Goal: Task Accomplishment & Management: Use online tool/utility

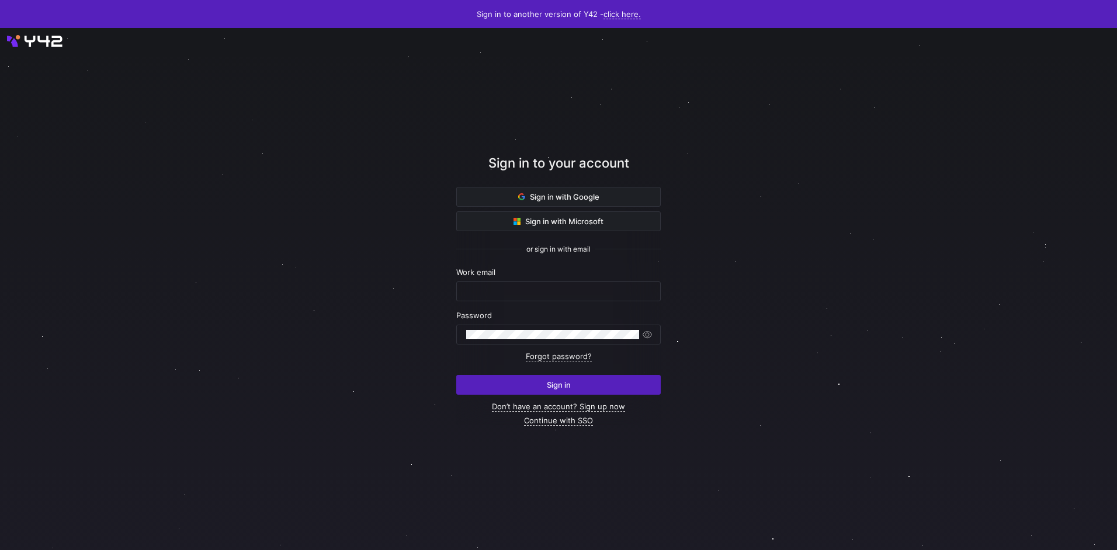
type input "[EMAIL_ADDRESS][DOMAIN_NAME]"
click at [568, 385] on span "Sign in" at bounding box center [559, 384] width 24 height 9
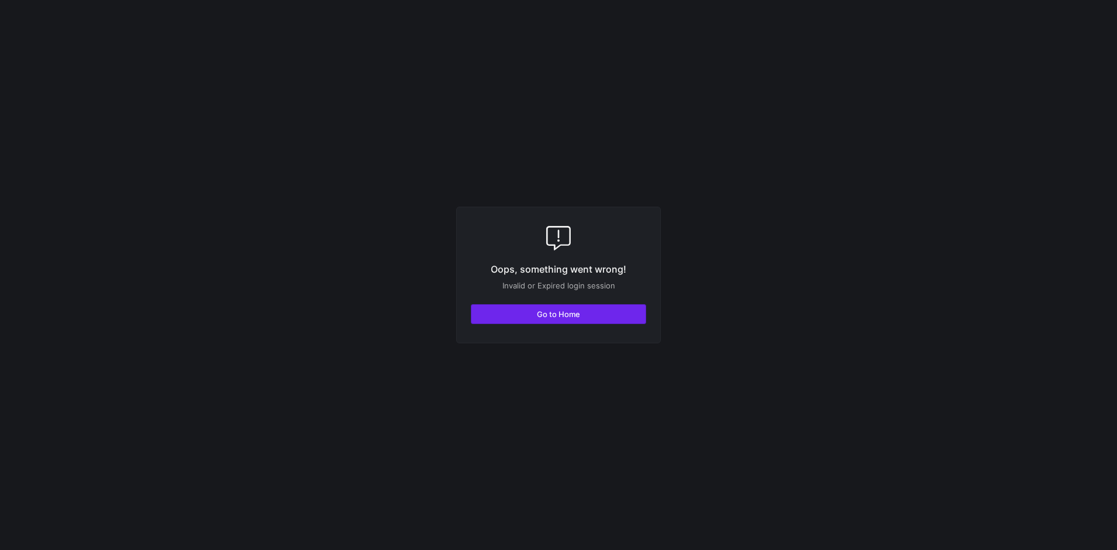
click at [601, 316] on span "button" at bounding box center [558, 314] width 174 height 19
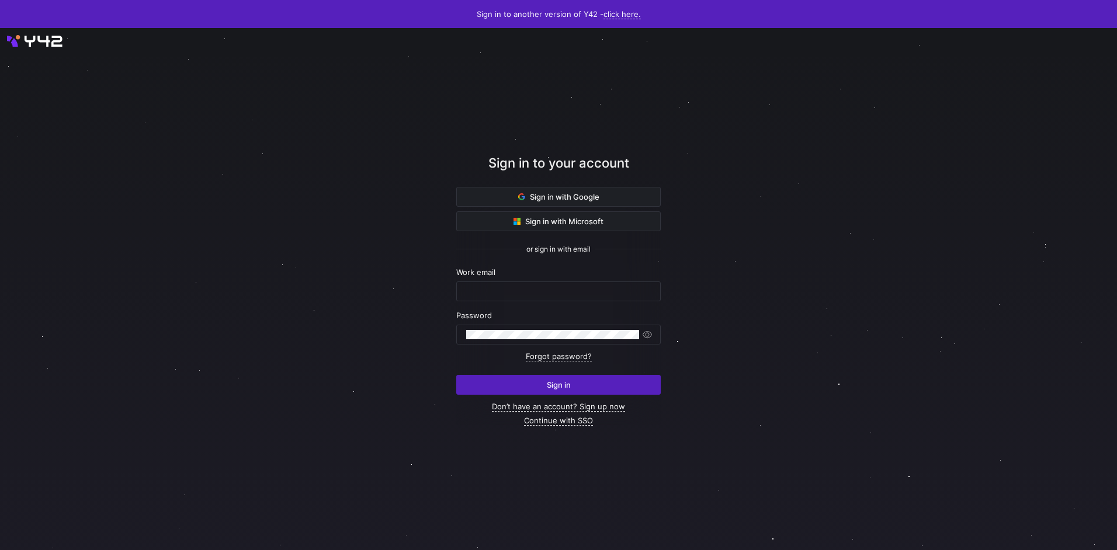
type input "airon.hiwatig@cambridge.org"
drag, startPoint x: 571, startPoint y: 377, endPoint x: 578, endPoint y: 377, distance: 7.0
click at [571, 377] on span "submit" at bounding box center [558, 385] width 203 height 19
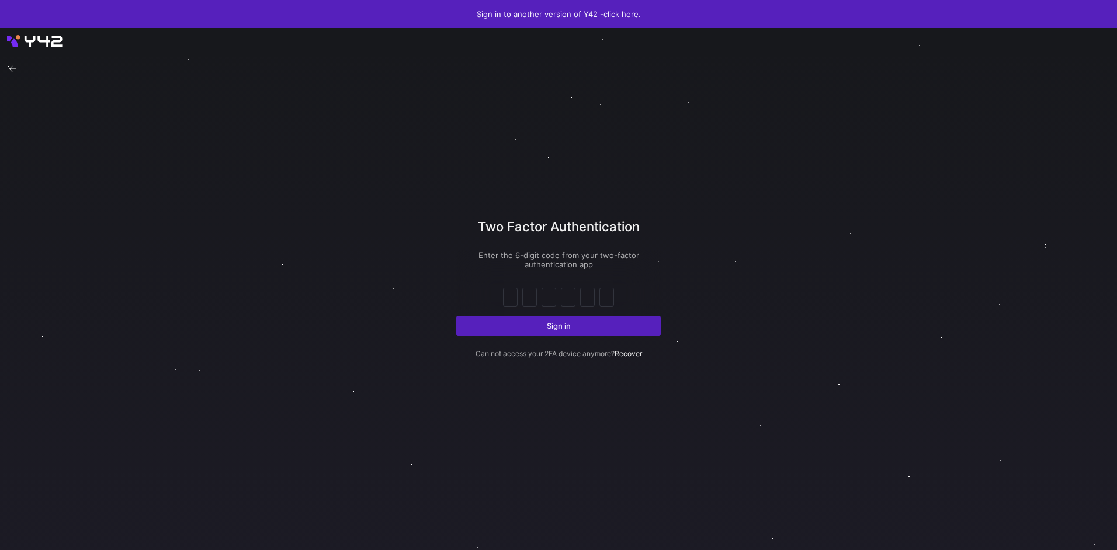
click at [825, 233] on div at bounding box center [558, 289] width 1118 height 524
drag, startPoint x: 507, startPoint y: 296, endPoint x: 509, endPoint y: 307, distance: 10.7
click at [509, 307] on body "Sign in to another version of Y42 - click here. Two Factor Authentication Enter…" at bounding box center [558, 275] width 1117 height 550
type input "2"
type input "8"
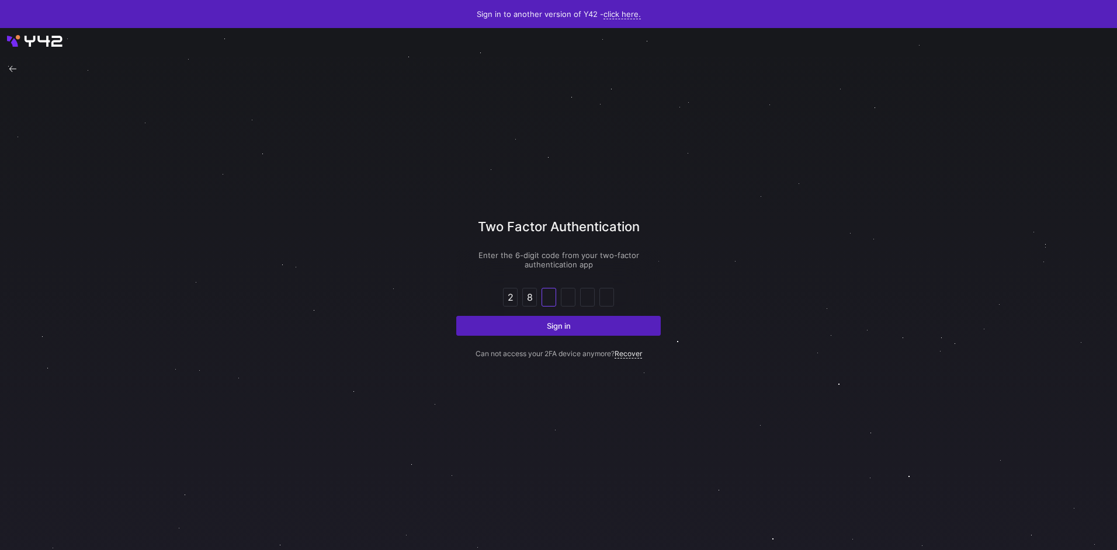
type input "8"
type input "6"
type input "8"
type input "0"
click at [456, 316] on button "Sign in" at bounding box center [558, 326] width 204 height 20
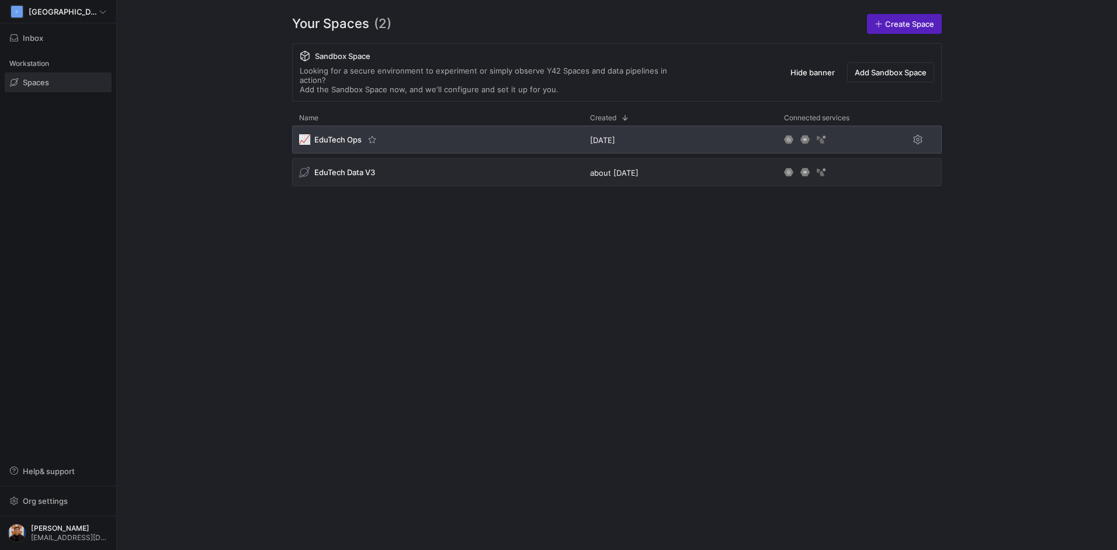
click at [335, 135] on span "EduTech Ops" at bounding box center [337, 139] width 47 height 9
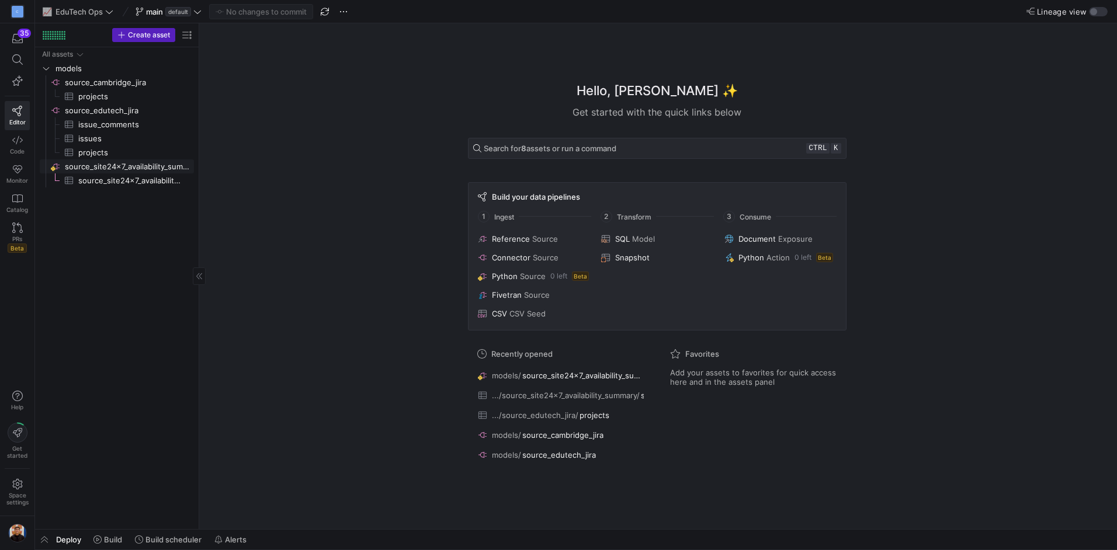
click at [147, 165] on span "source_site24x7_availability_summary​​​​​​​​" at bounding box center [128, 166] width 127 height 13
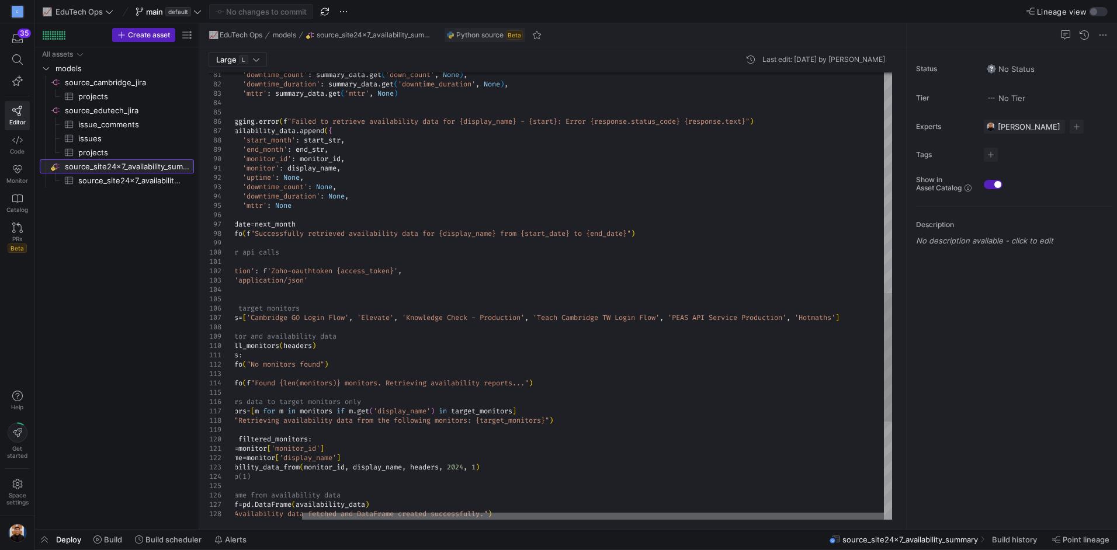
click at [726, 520] on div at bounding box center [593, 516] width 582 height 7
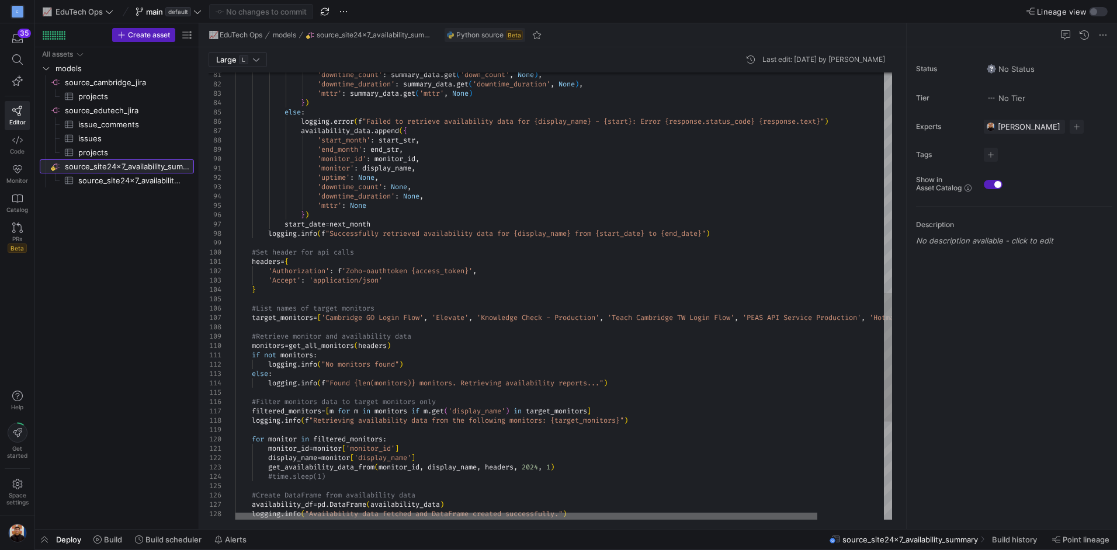
click at [470, 513] on div at bounding box center [526, 516] width 582 height 7
click at [255, 330] on div "'downtime_count' : summary_data . get ( 'down_count' , None ) , 'downtime_durat…" at bounding box center [600, 84] width 731 height 1556
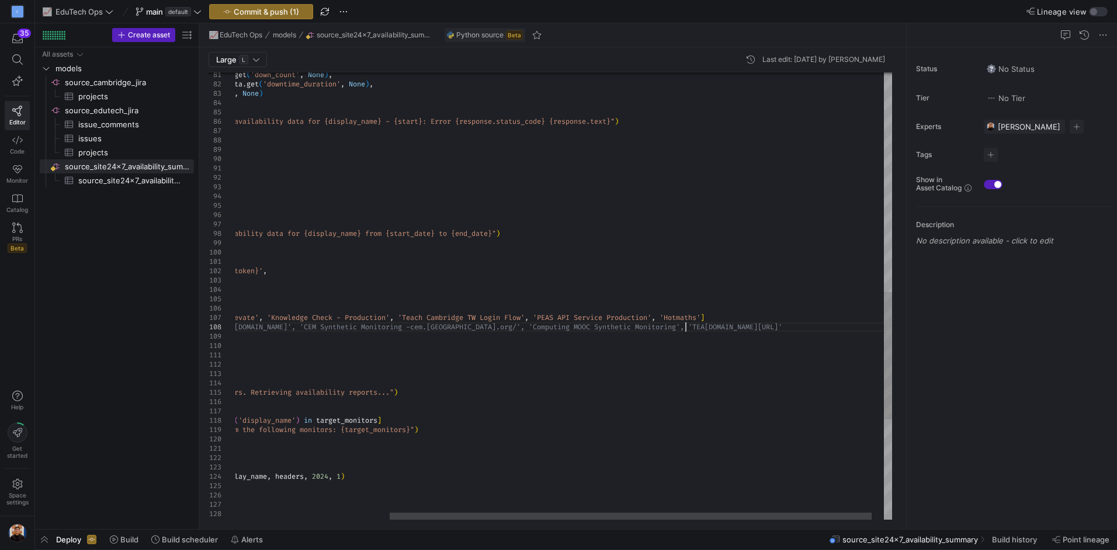
scroll to position [65, 660]
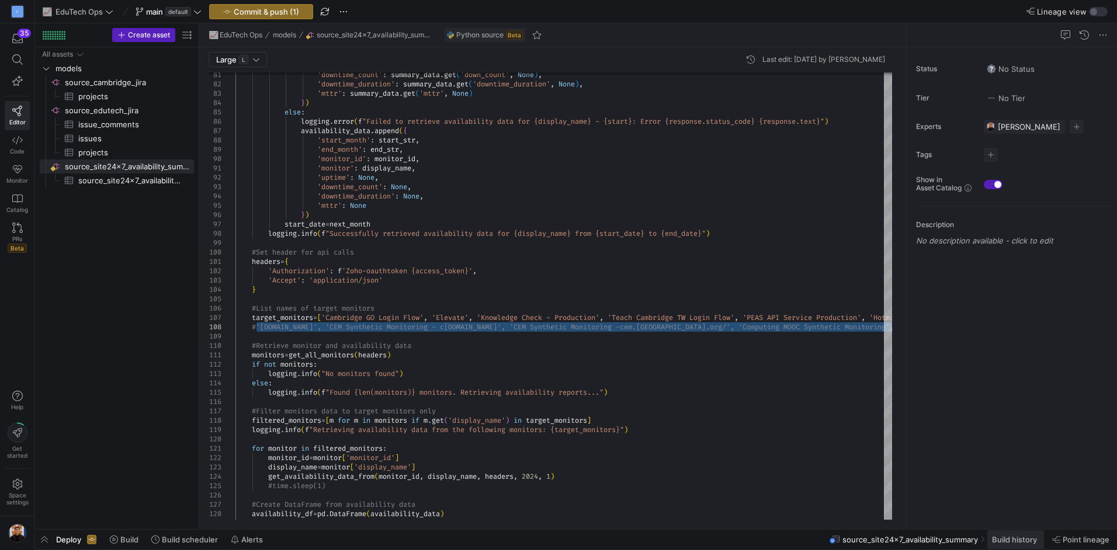
click at [1000, 543] on span "Build history" at bounding box center [1014, 539] width 45 height 9
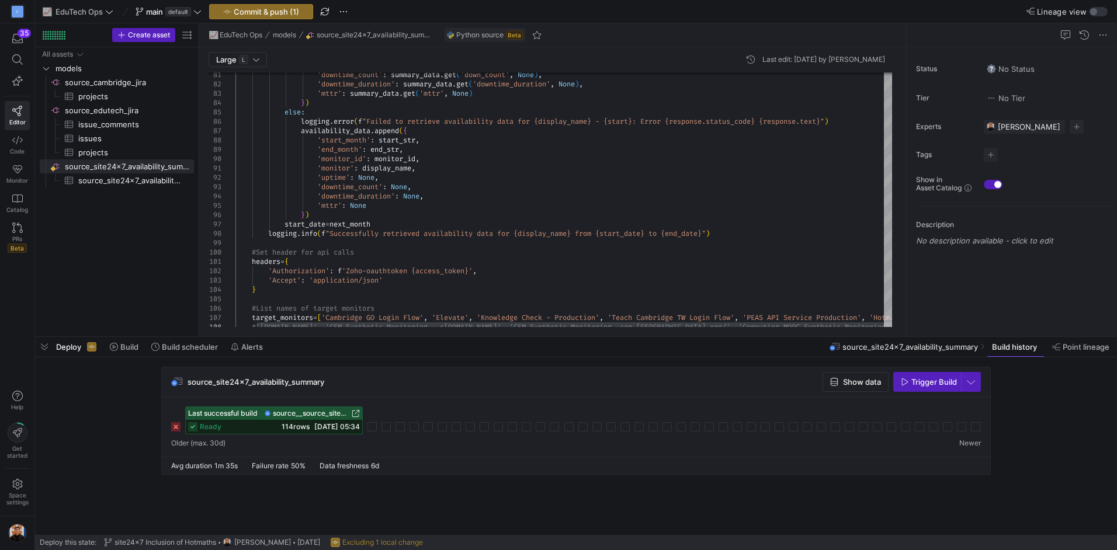
click at [281, 412] on span "source__source_site24x7_availability_summary__source_site24x7_availability_summ…" at bounding box center [311, 413] width 77 height 8
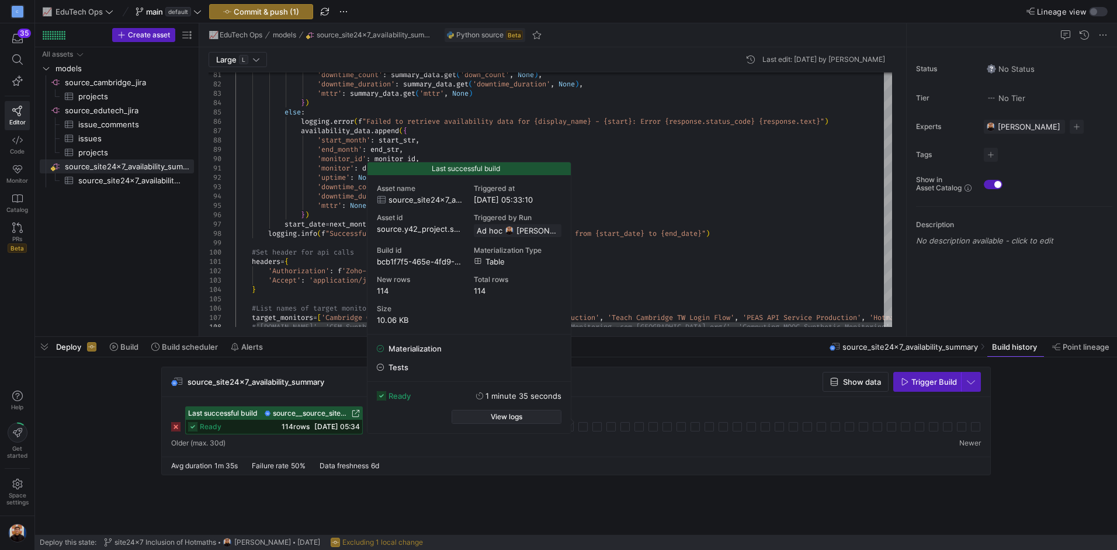
click at [477, 416] on span "button" at bounding box center [506, 417] width 109 height 13
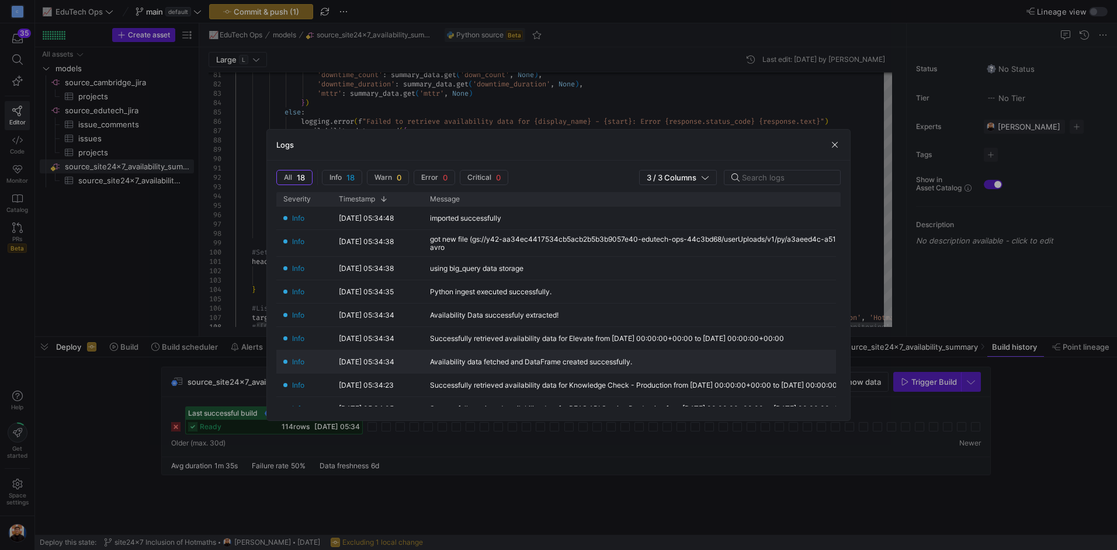
scroll to position [228, 0]
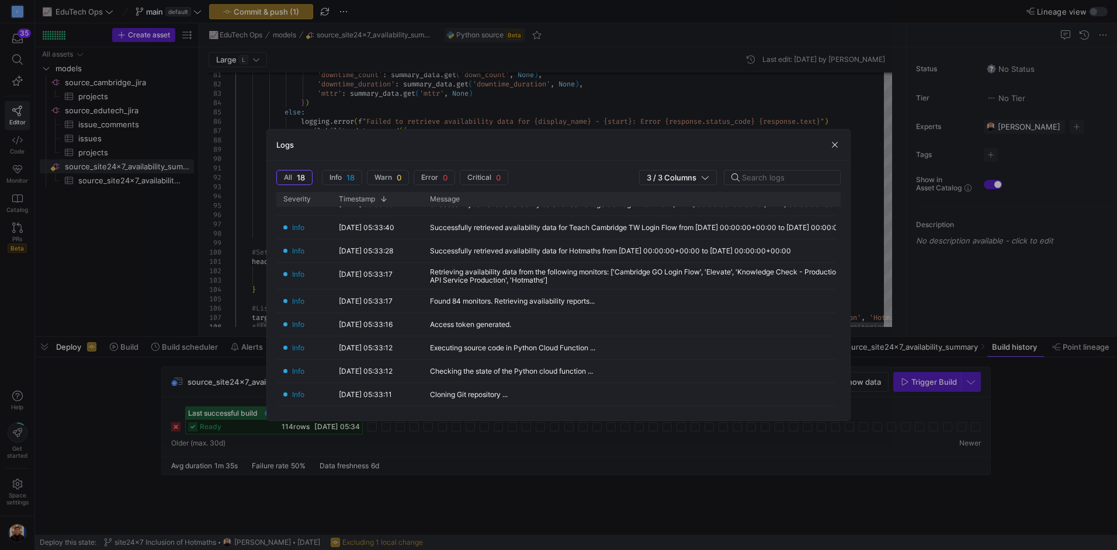
click at [669, 510] on div at bounding box center [558, 275] width 1117 height 550
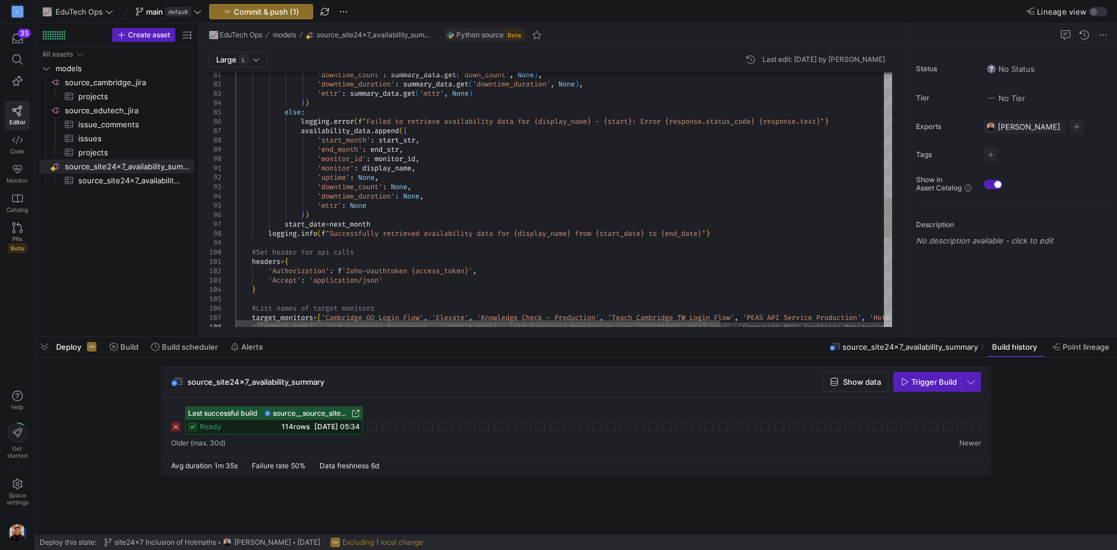
click at [465, 295] on div "'downtime_count' : summary_data . get ( 'down_count' , None ) , 'downtime_durat…" at bounding box center [674, 89] width 878 height 1566
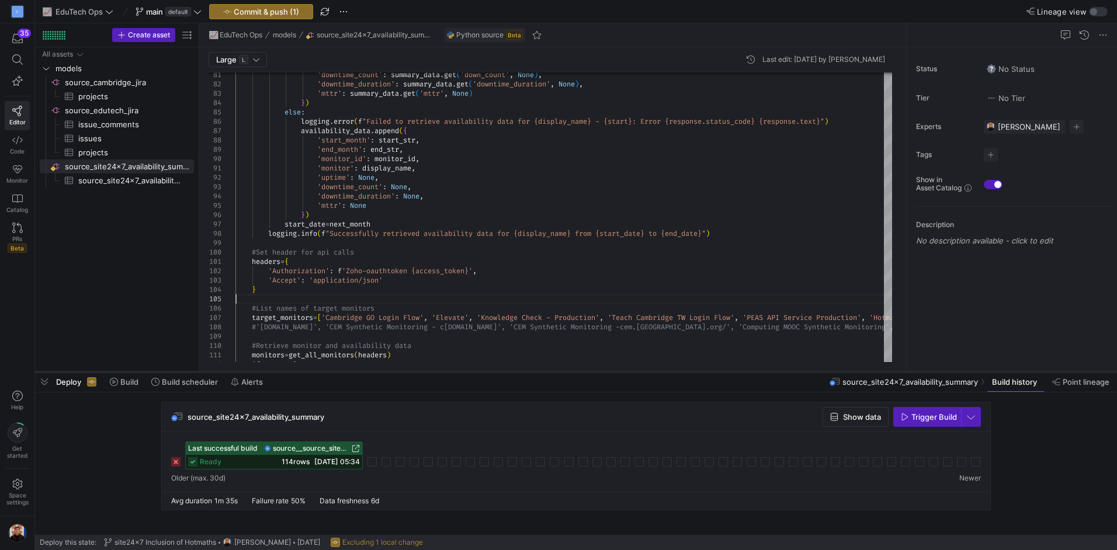
drag, startPoint x: 799, startPoint y: 337, endPoint x: 794, endPoint y: 372, distance: 35.4
click at [794, 372] on div at bounding box center [576, 372] width 1082 height 5
click at [243, 326] on div "'downtime_count' : summary_data . get ( 'down_count' , None ) , 'downtime_durat…" at bounding box center [674, 89] width 878 height 1566
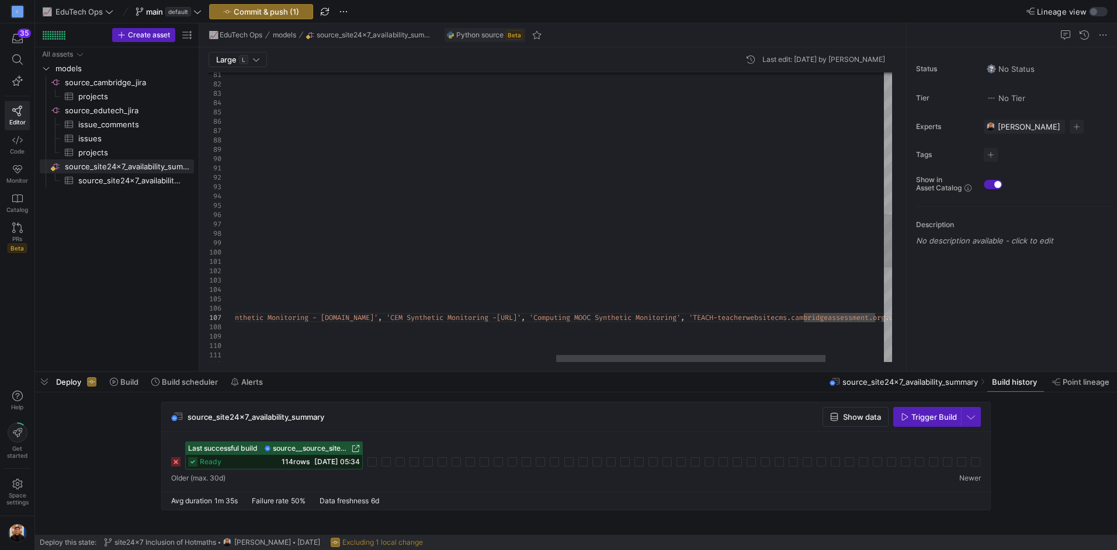
scroll to position [46, 710]
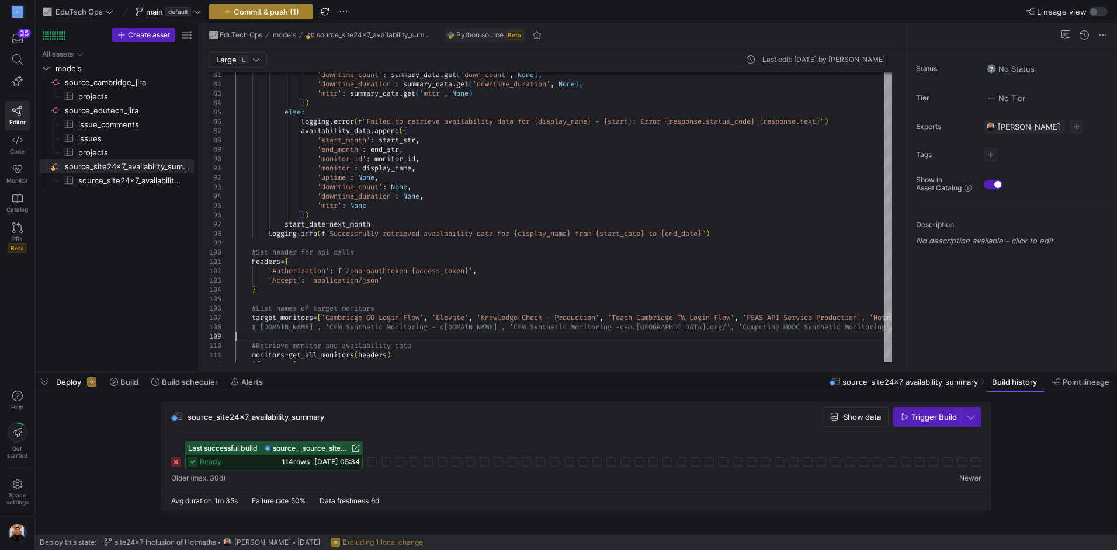
type textarea "heck - Production', 'Teach Cambridge TW Login Flow', 'PEAS API Service Producti…"
click at [274, 12] on span "Commit & push (1)" at bounding box center [266, 11] width 65 height 9
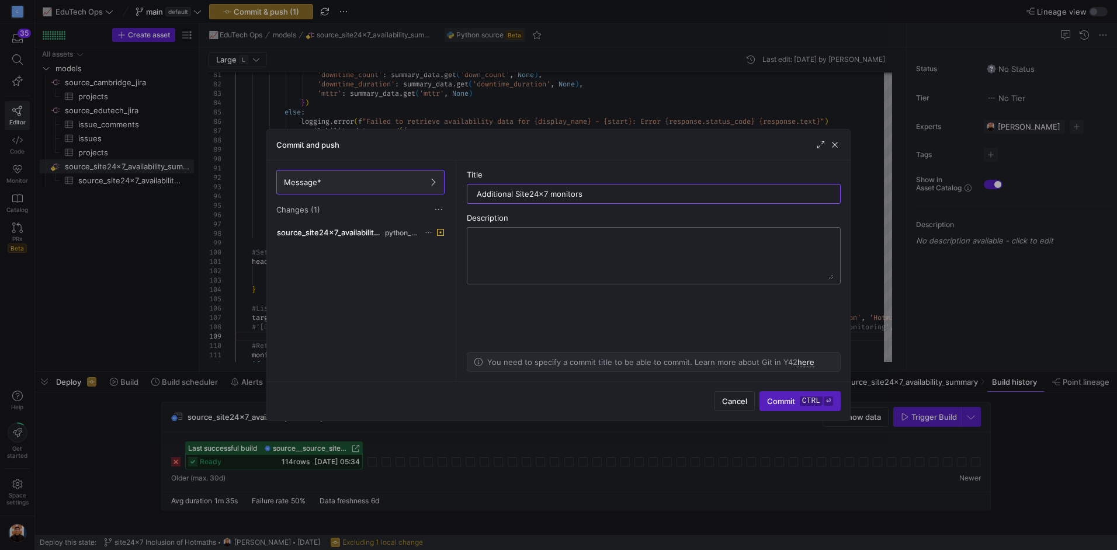
type input "Additional Site24x7 monitors"
click at [617, 266] on textarea at bounding box center [653, 255] width 359 height 47
paste textarea "'[DOMAIN_NAME]', 'CEM Synthetic Monitoring - [DOMAIN_NAME]', 'CEM Synthetic Mon…"
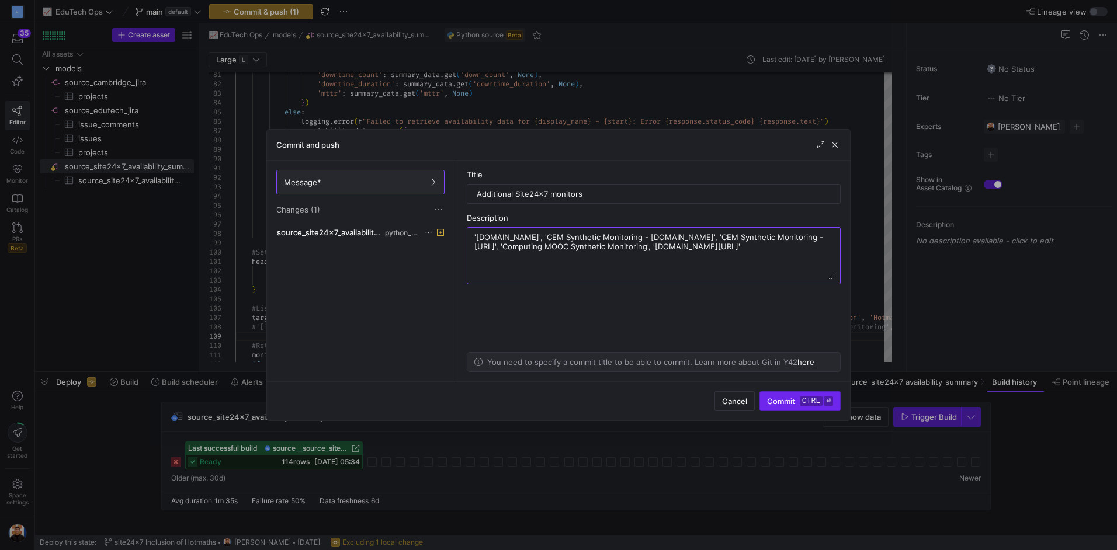
type textarea "'[DOMAIN_NAME]', 'CEM Synthetic Monitoring - [DOMAIN_NAME]', 'CEM Synthetic Mon…"
click at [791, 391] on button "Commit ctrl ⏎" at bounding box center [799, 401] width 81 height 20
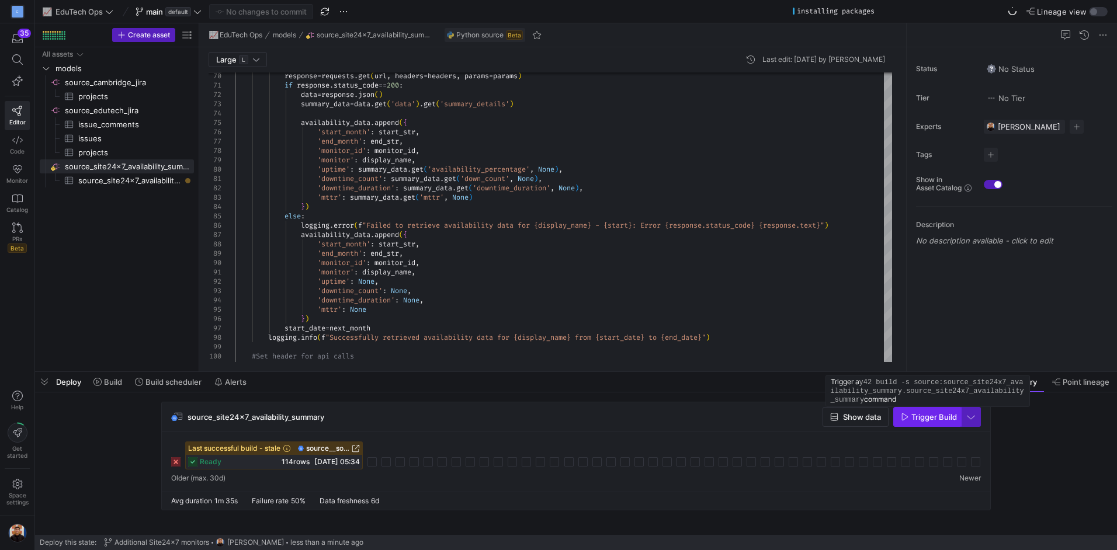
click at [957, 418] on span "button" at bounding box center [927, 417] width 67 height 19
click at [183, 381] on span "Build scheduler" at bounding box center [173, 381] width 56 height 9
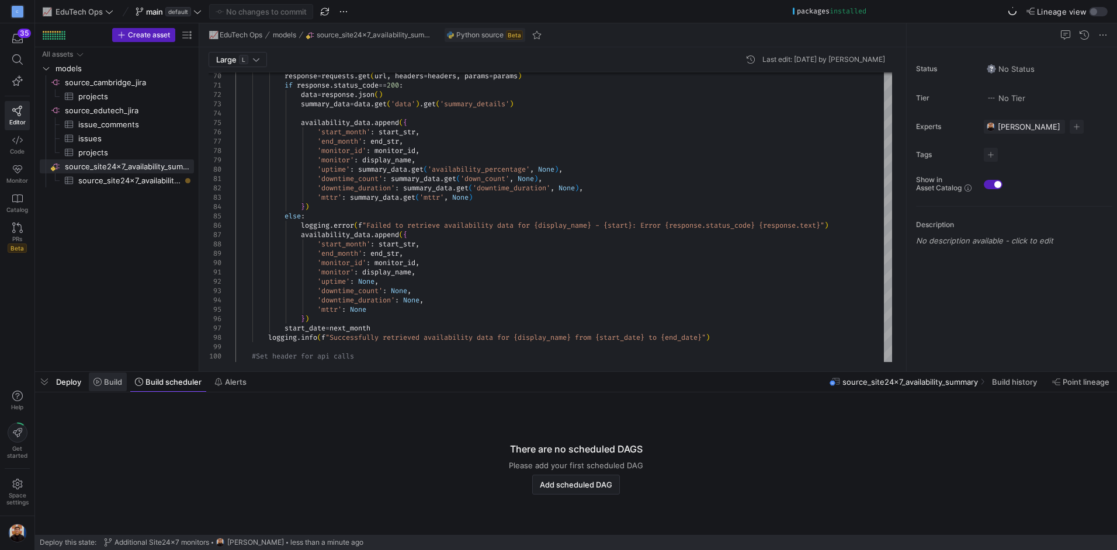
click at [105, 383] on span "Build" at bounding box center [113, 381] width 18 height 9
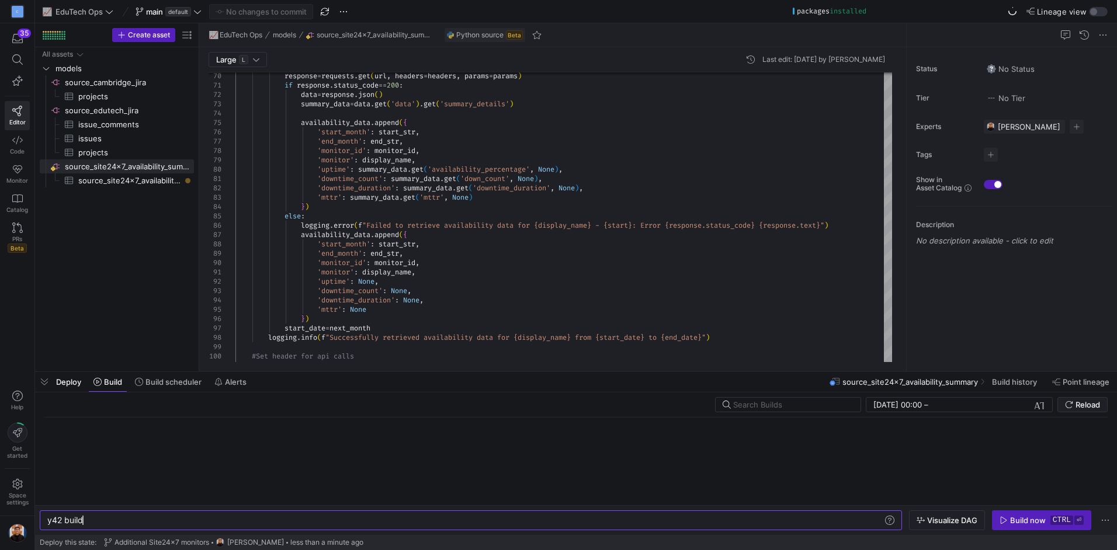
scroll to position [0, 35]
click at [998, 386] on span "Build history" at bounding box center [1014, 381] width 45 height 9
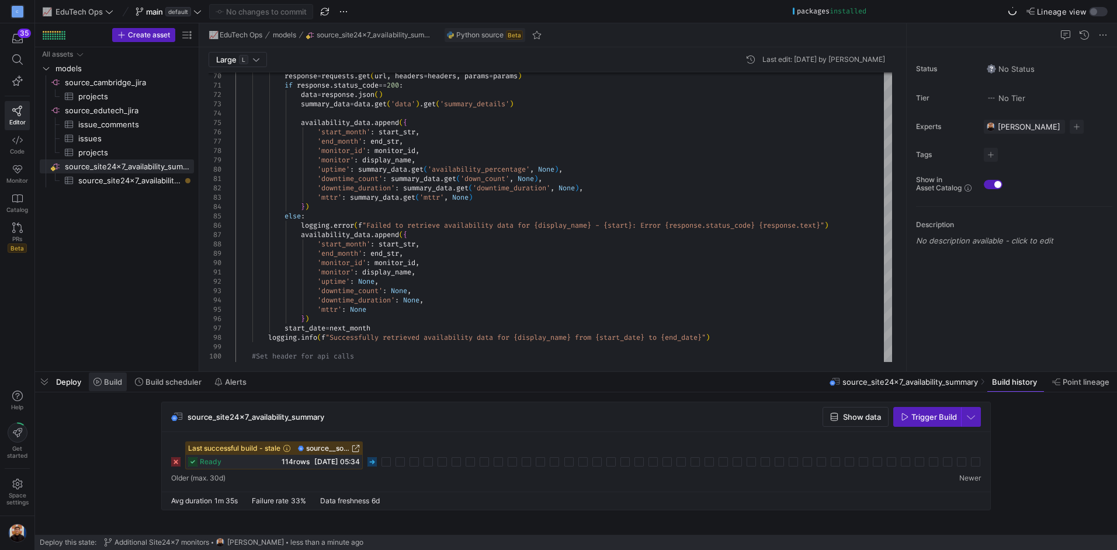
click at [108, 384] on span "Build" at bounding box center [113, 381] width 18 height 9
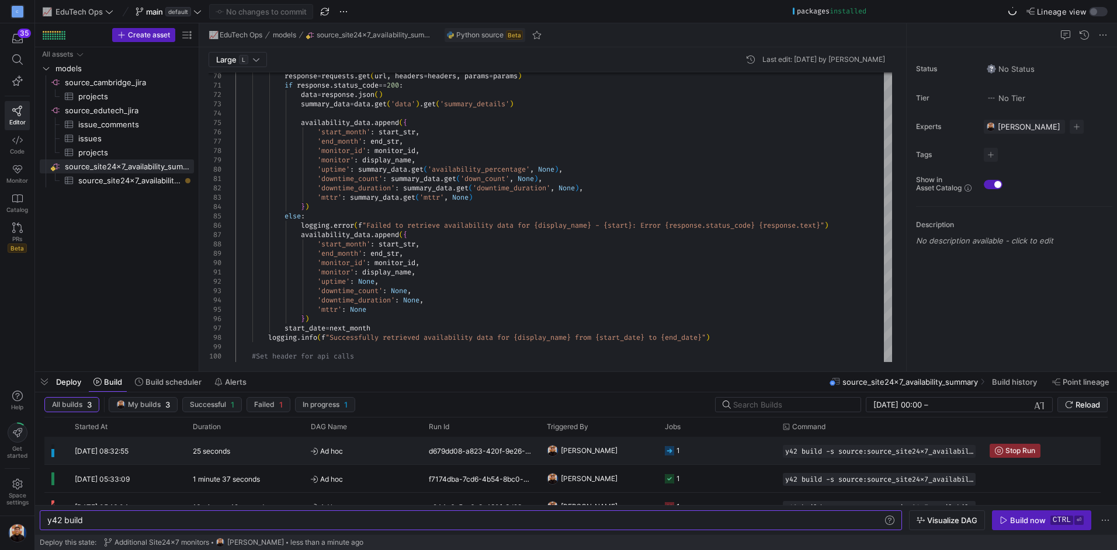
click at [671, 449] on icon at bounding box center [669, 450] width 9 height 9
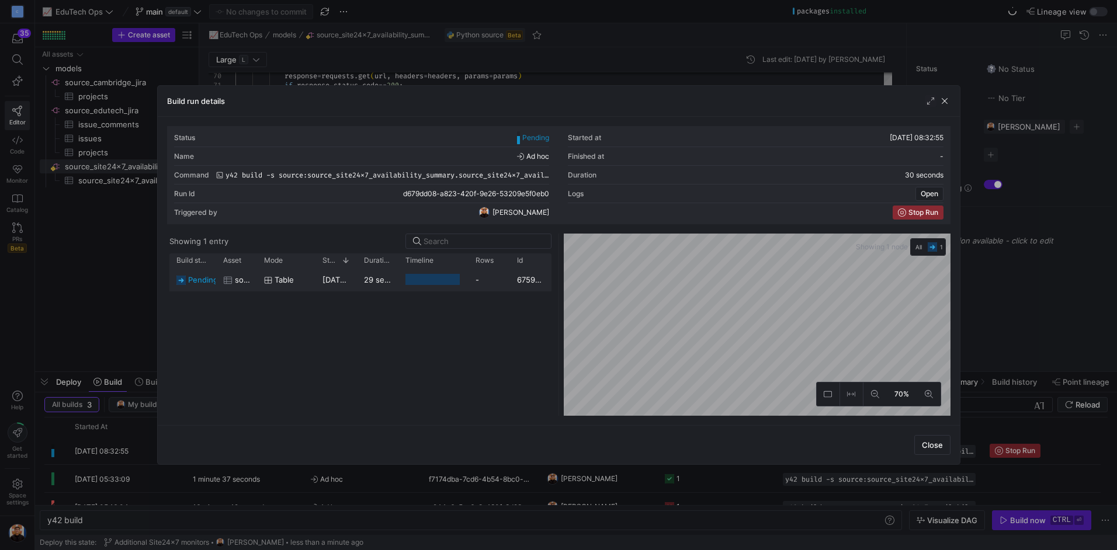
click at [203, 285] on span "pending" at bounding box center [203, 280] width 30 height 23
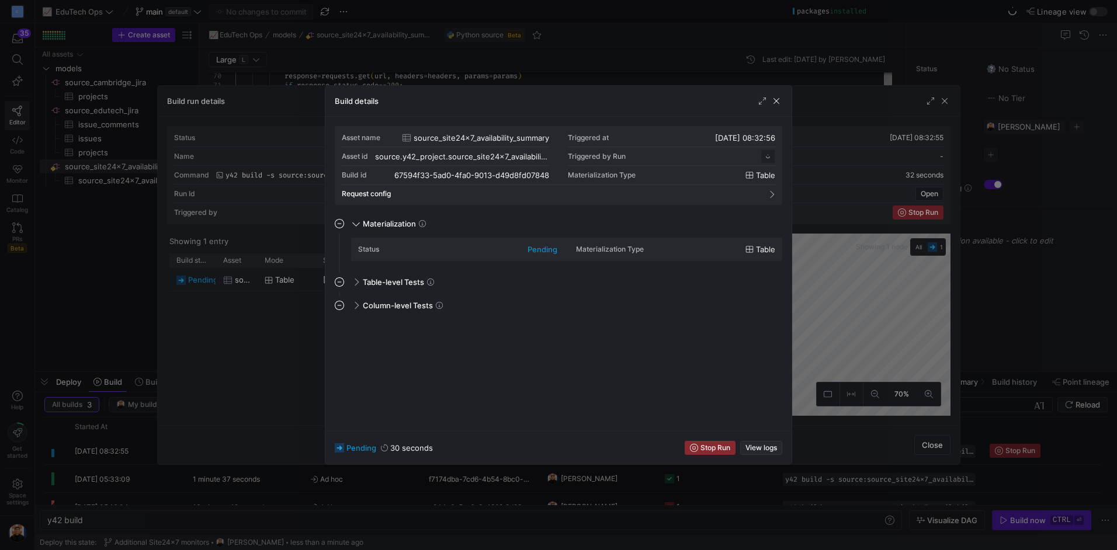
click at [766, 447] on span "View logs" at bounding box center [761, 448] width 32 height 8
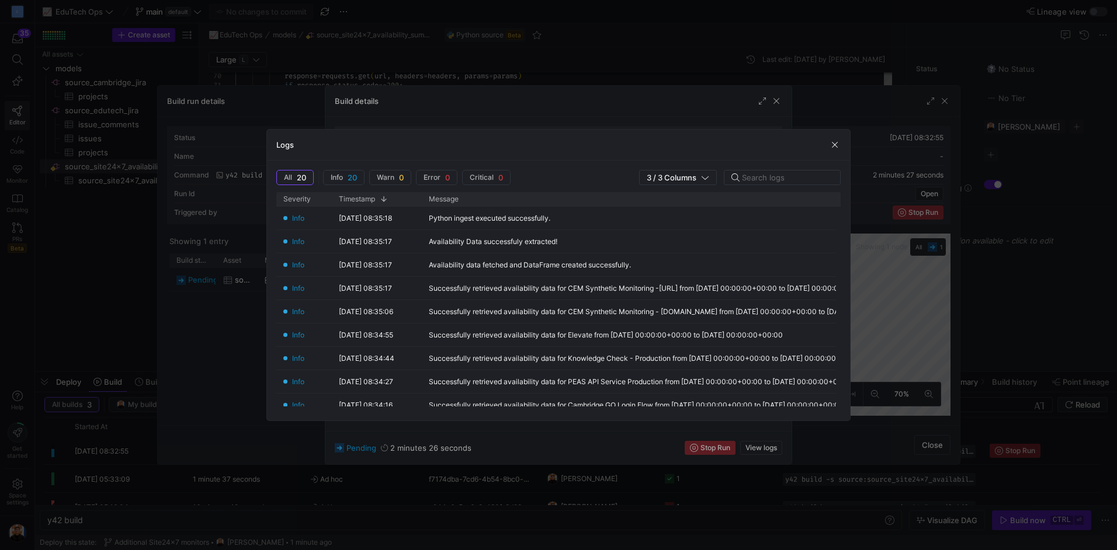
click at [951, 319] on div at bounding box center [558, 275] width 1117 height 550
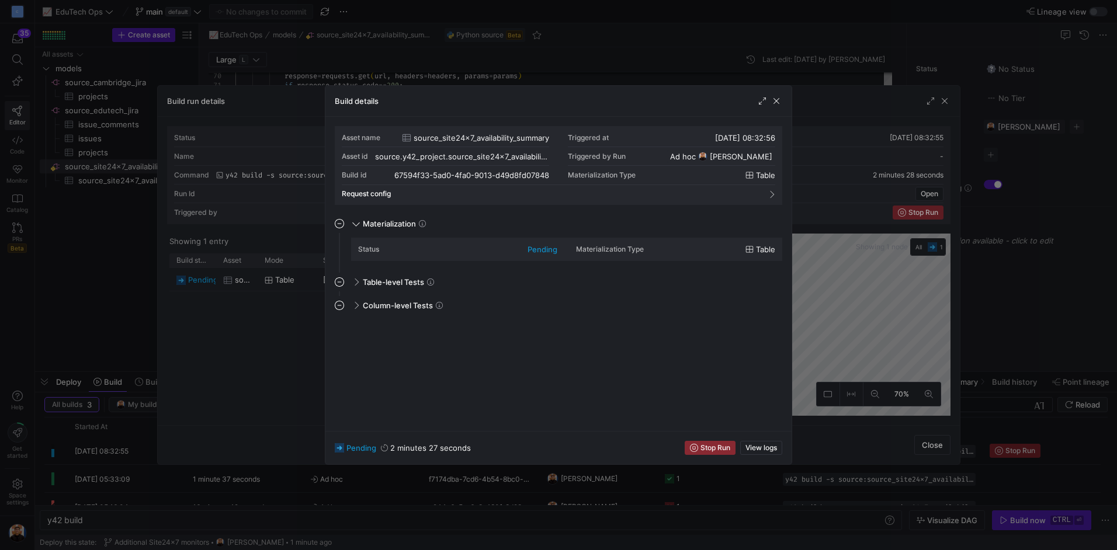
click at [1051, 313] on div at bounding box center [558, 275] width 1117 height 550
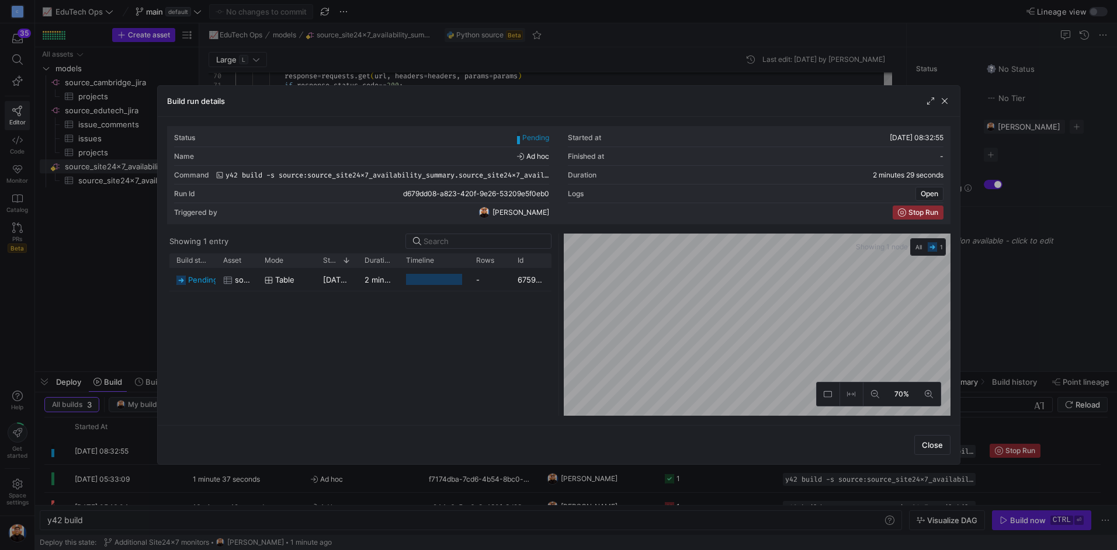
click at [1051, 313] on div at bounding box center [558, 275] width 1117 height 550
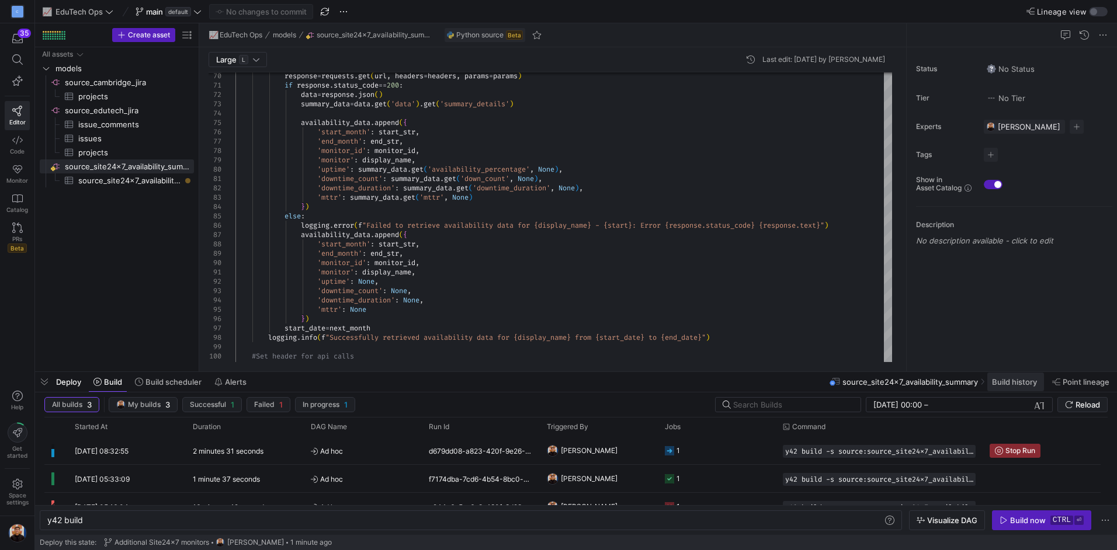
click at [1024, 389] on span at bounding box center [1015, 382] width 57 height 19
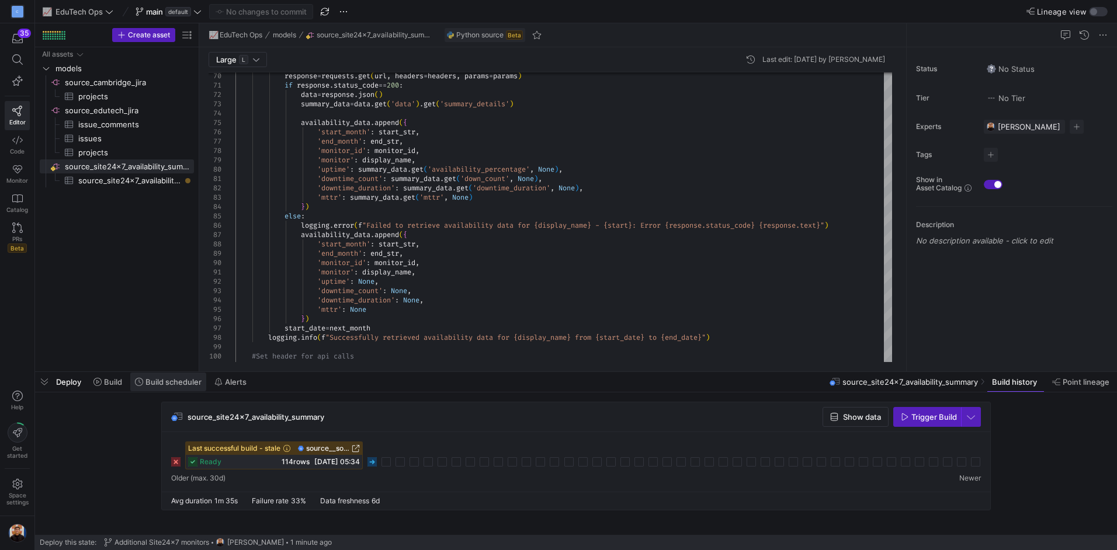
click at [157, 381] on span "Build scheduler" at bounding box center [173, 381] width 56 height 9
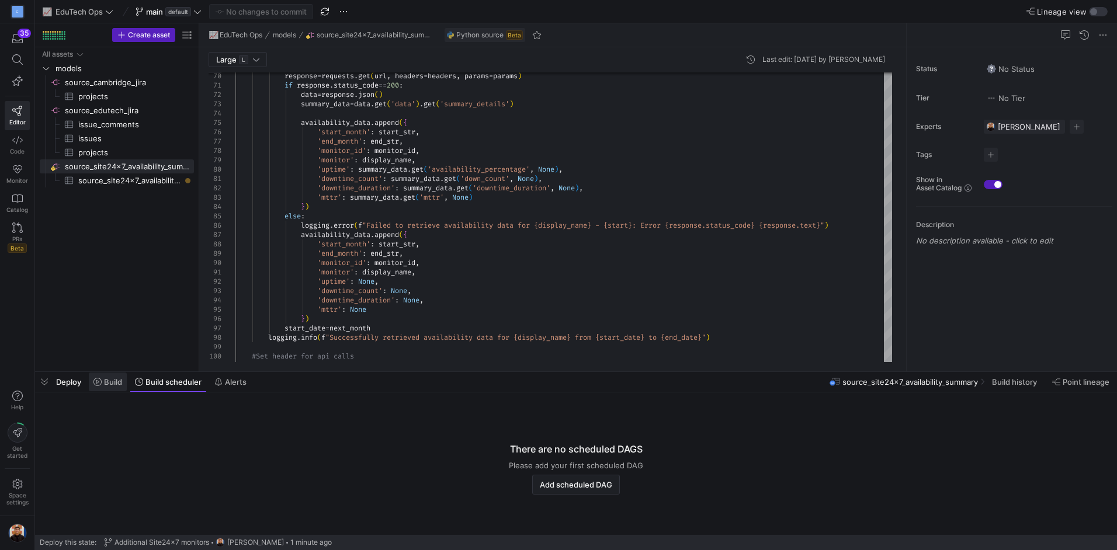
click at [118, 387] on span at bounding box center [108, 382] width 38 height 19
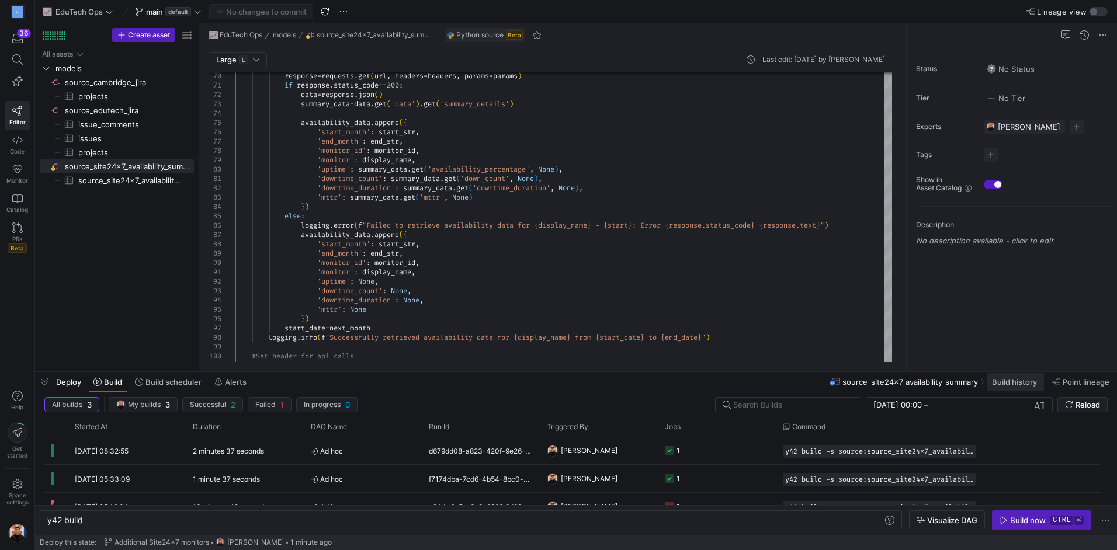
click at [999, 388] on span at bounding box center [1015, 382] width 57 height 19
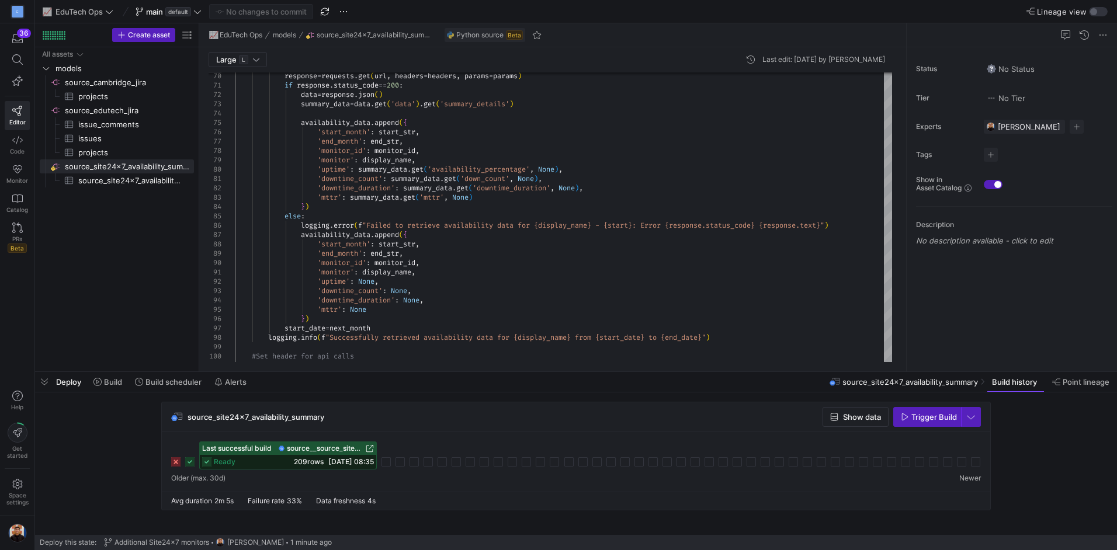
click at [324, 447] on span "source__source_site24x7_availability_summary__source_site24x7_availability_summ…" at bounding box center [325, 448] width 77 height 8
click at [855, 415] on span "Show data" at bounding box center [862, 416] width 38 height 9
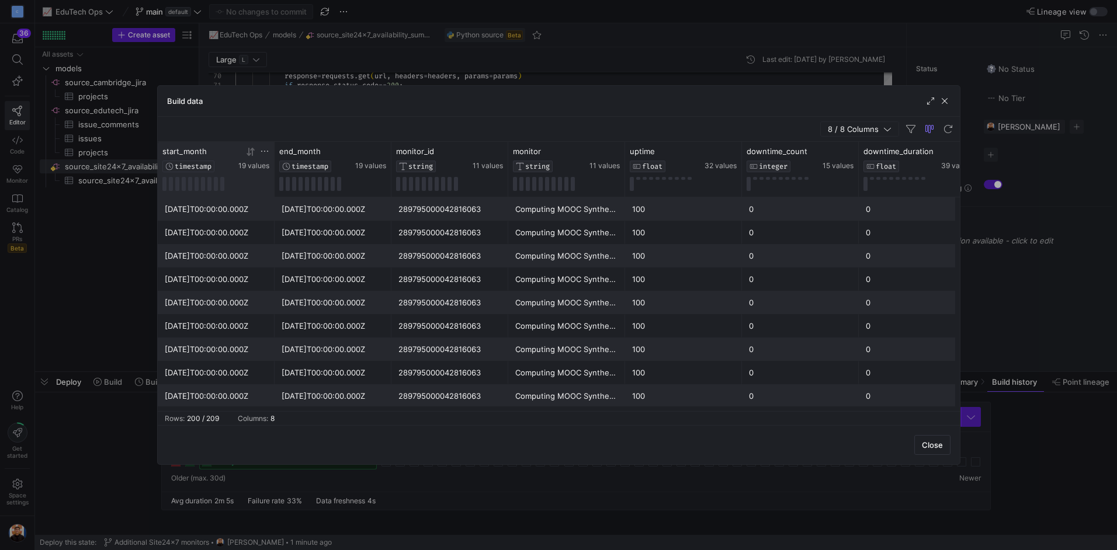
click at [264, 150] on icon at bounding box center [264, 151] width 9 height 9
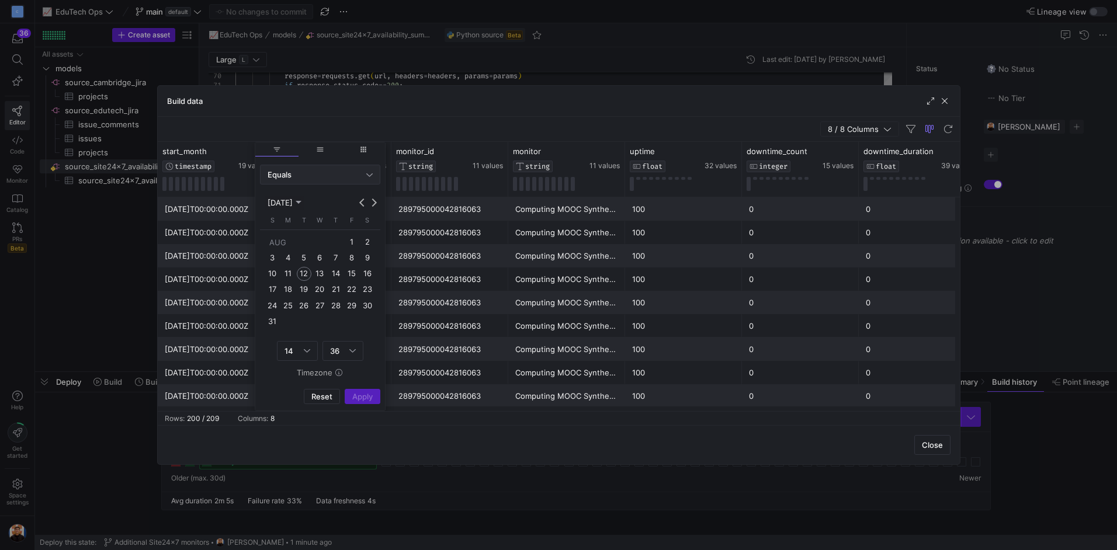
click at [332, 171] on div "Equals" at bounding box center [316, 174] width 99 height 9
click at [314, 266] on span "Greater Than" at bounding box center [320, 270] width 110 height 9
click at [358, 201] on span "Previous month" at bounding box center [362, 203] width 12 height 12
click at [359, 202] on button "Previous month" at bounding box center [362, 203] width 12 height 12
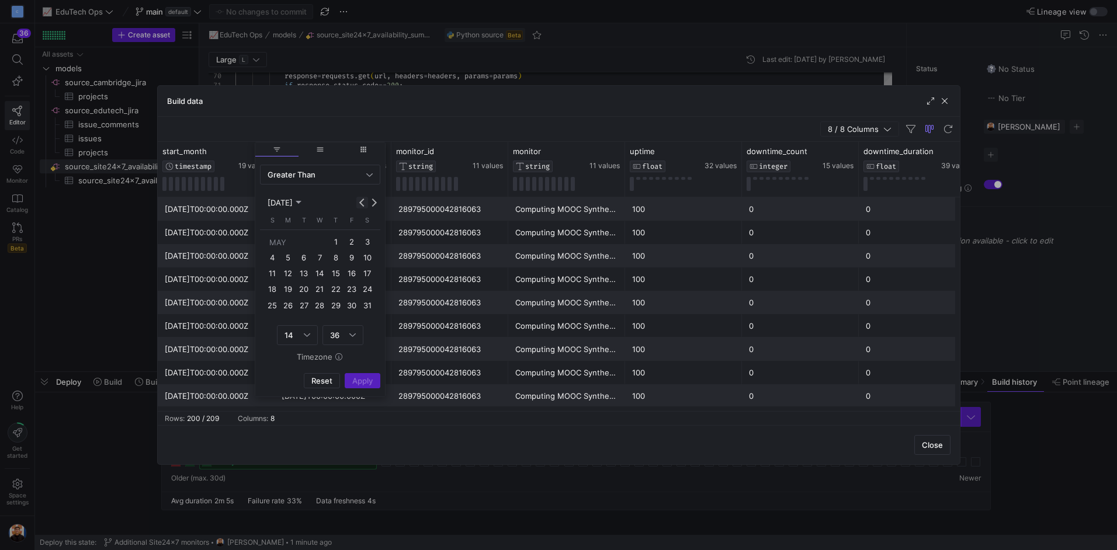
click at [359, 202] on button "Previous month" at bounding box center [362, 203] width 12 height 12
click at [372, 204] on button "Next month" at bounding box center [374, 203] width 12 height 12
click at [336, 245] on span "1" at bounding box center [335, 242] width 14 height 14
click at [363, 202] on button "Previous month" at bounding box center [362, 203] width 12 height 12
click at [325, 322] on span "30" at bounding box center [319, 321] width 14 height 14
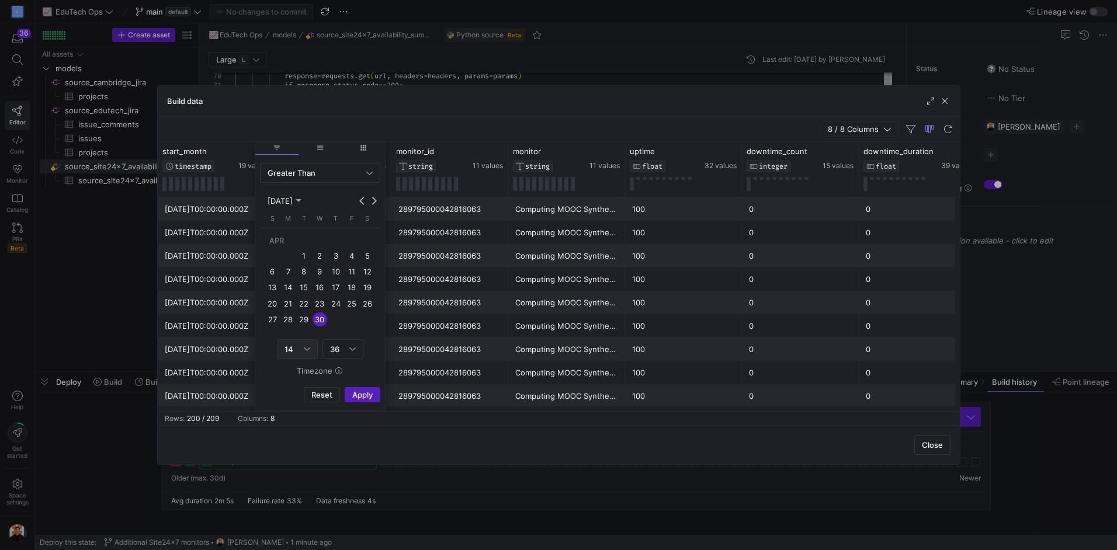
click at [303, 354] on div "14" at bounding box center [297, 349] width 26 height 19
click at [290, 512] on mat-option "23" at bounding box center [297, 507] width 40 height 19
click at [349, 352] on div "Column Menu" at bounding box center [352, 349] width 6 height 9
click at [341, 505] on span "59" at bounding box center [343, 507] width 30 height 9
click at [372, 393] on span "Apply" at bounding box center [362, 394] width 20 height 9
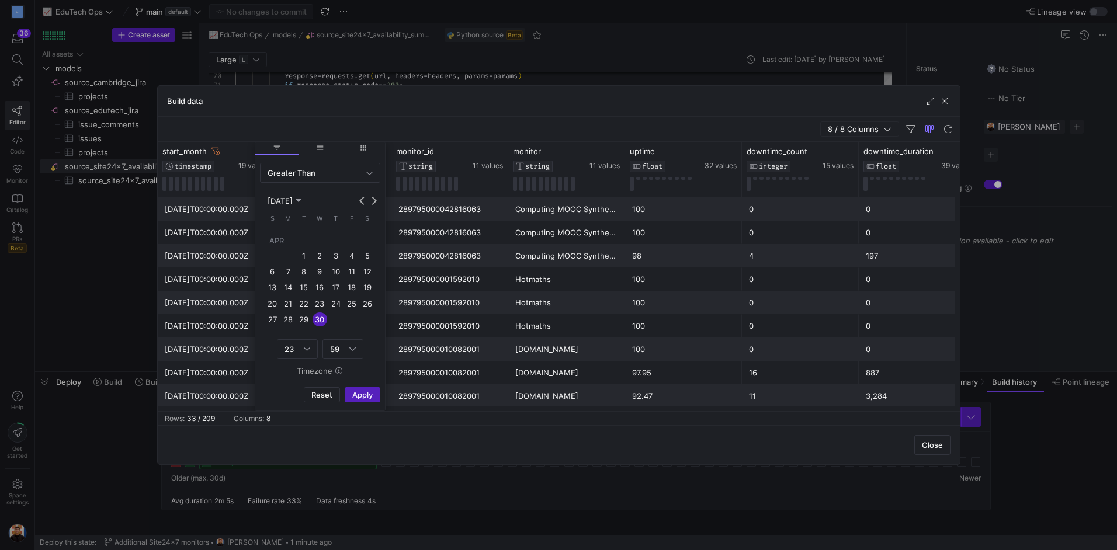
click at [472, 422] on y42-table-data-footer "Rows: 33 / 209 Columns: 8" at bounding box center [559, 418] width 802 height 14
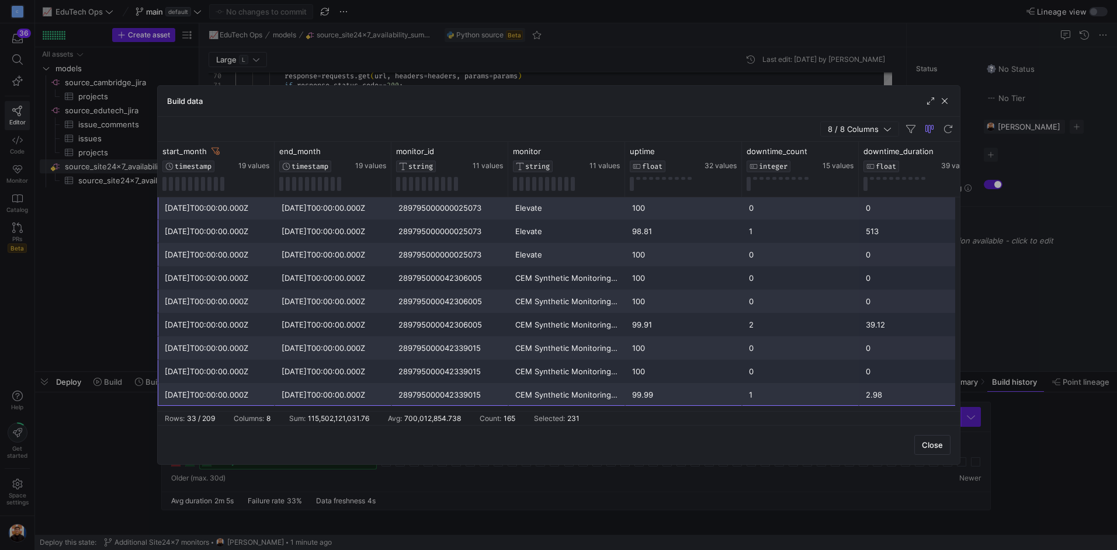
drag, startPoint x: 195, startPoint y: 209, endPoint x: 892, endPoint y: 436, distance: 733.4
click at [892, 436] on div "Build data 8 / 8 Columns Drag here to set row groups Drag here to set column la…" at bounding box center [558, 275] width 803 height 380
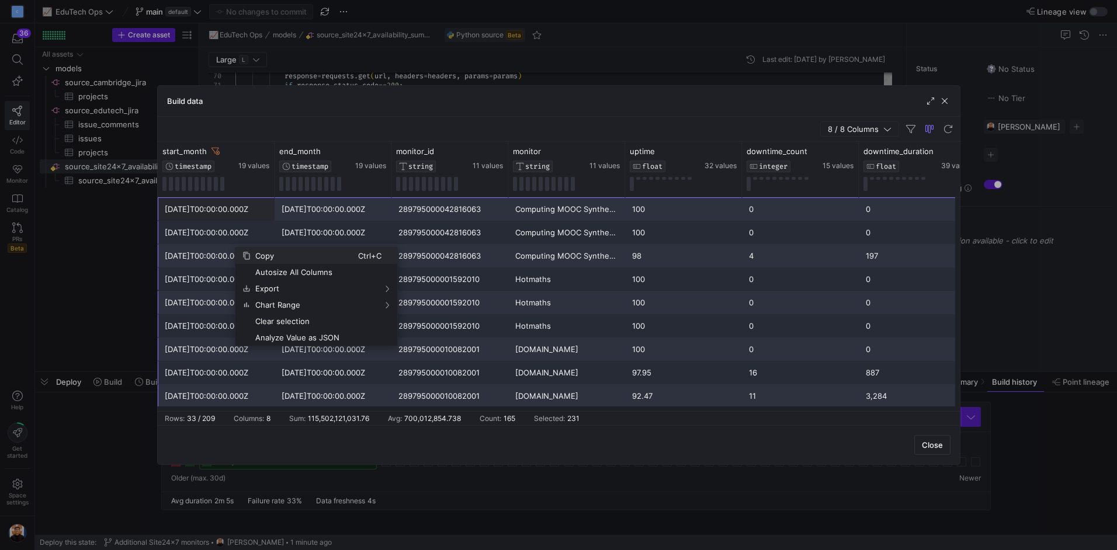
click at [249, 258] on span "Context Menu" at bounding box center [246, 256] width 8 height 8
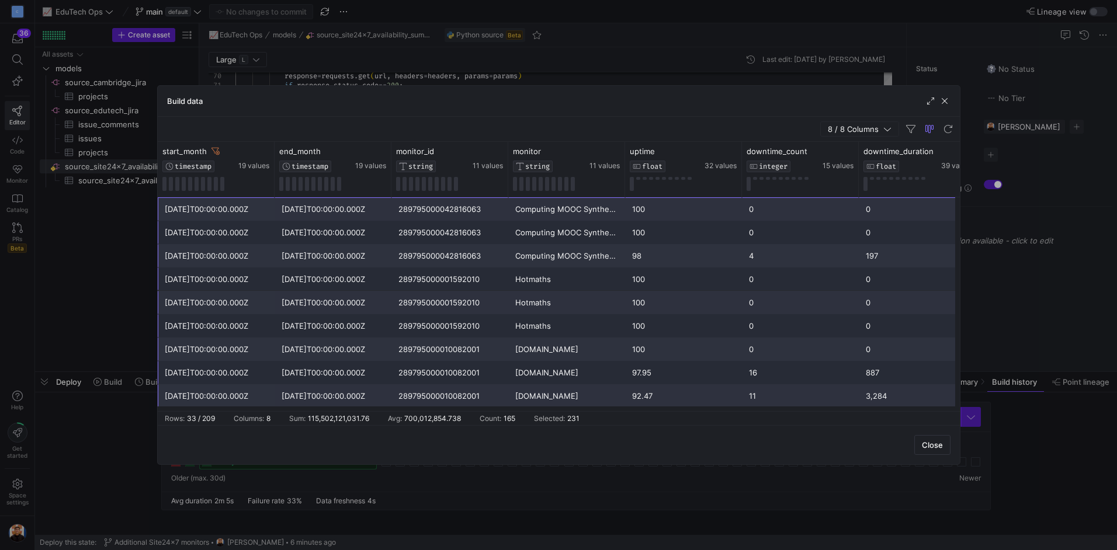
click at [592, 437] on div "Close" at bounding box center [559, 444] width 802 height 39
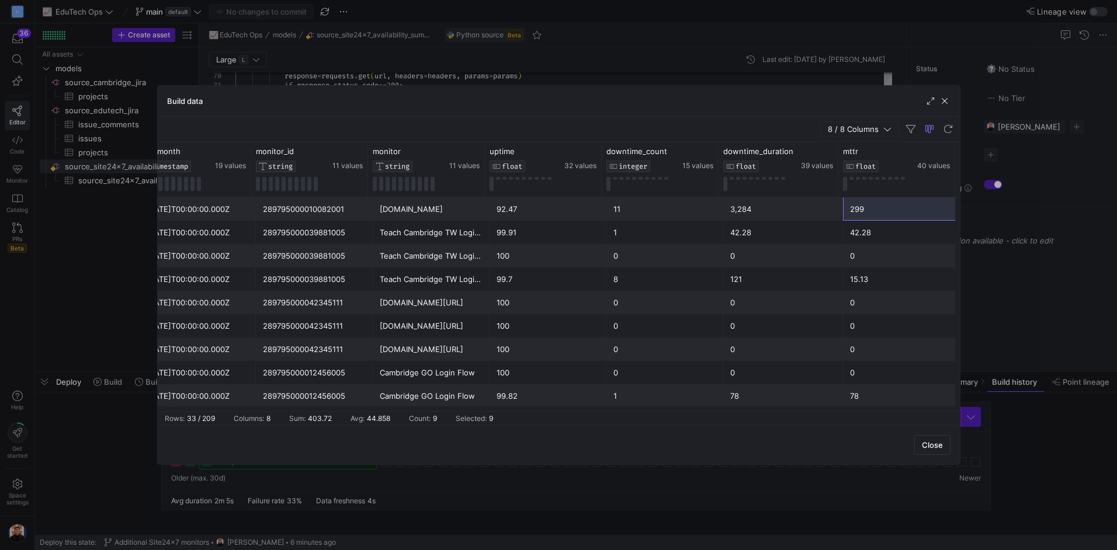
scroll to position [210, 0]
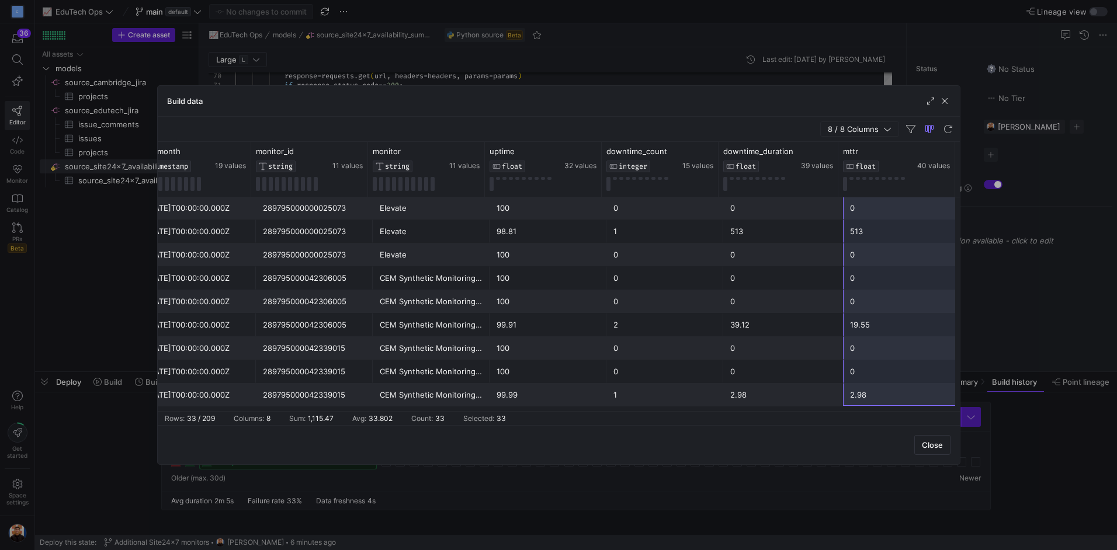
drag, startPoint x: 879, startPoint y: 207, endPoint x: 889, endPoint y: 390, distance: 183.1
click at [889, 390] on div "[DATE]T00:00:00.000Z [DATE]T00:00:00.000Z 289795000042345111 [DOMAIN_NAME][URL]…" at bounding box center [490, 21] width 937 height 771
